Goal: Transaction & Acquisition: Download file/media

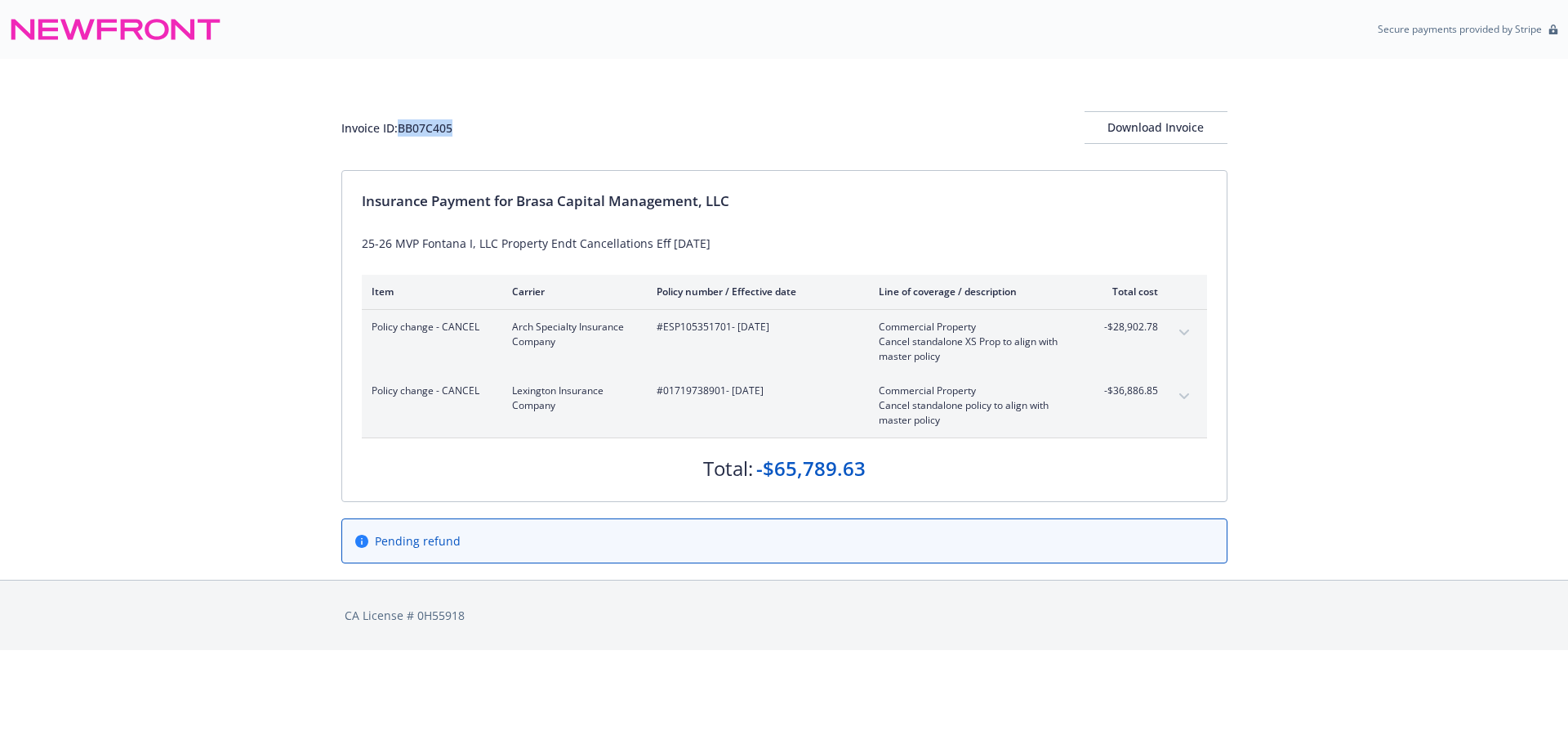
drag, startPoint x: 472, startPoint y: 128, endPoint x: 400, endPoint y: 118, distance: 72.7
click at [400, 118] on div "Invoice ID: BB07C405 Download Invoice" at bounding box center [784, 128] width 886 height 33
copy div "BB07C405"
